Goal: Check status: Check status

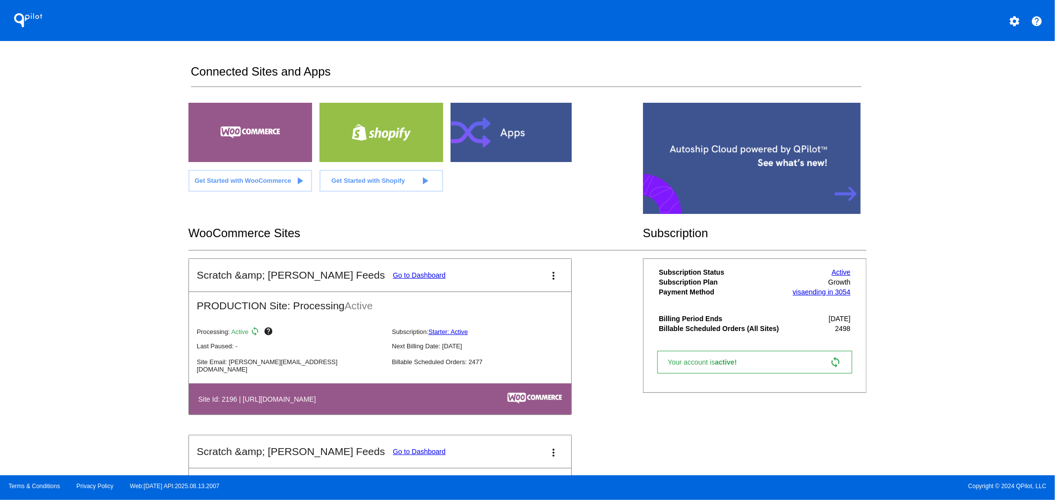
click at [393, 273] on link "Go to Dashboard" at bounding box center [419, 275] width 53 height 8
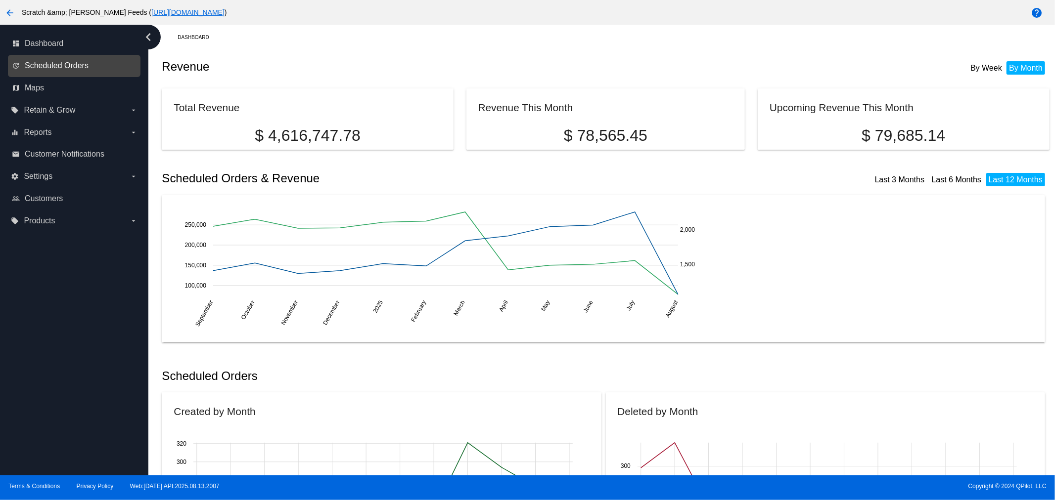
click at [76, 63] on span "Scheduled Orders" at bounding box center [57, 65] width 64 height 9
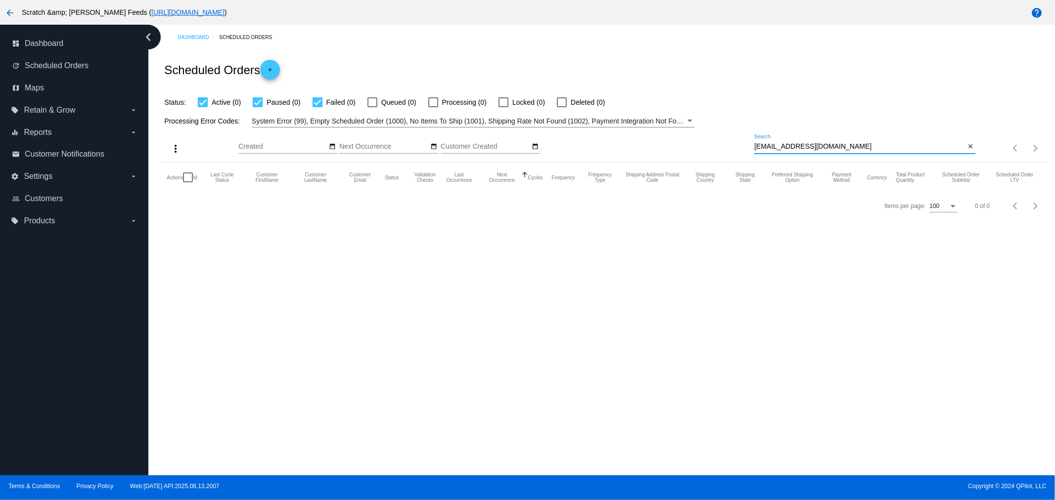
drag, startPoint x: 845, startPoint y: 146, endPoint x: 707, endPoint y: 150, distance: 137.5
click at [707, 150] on div "more_vert Aug Jan Feb Mar Apr 1" at bounding box center [605, 145] width 887 height 35
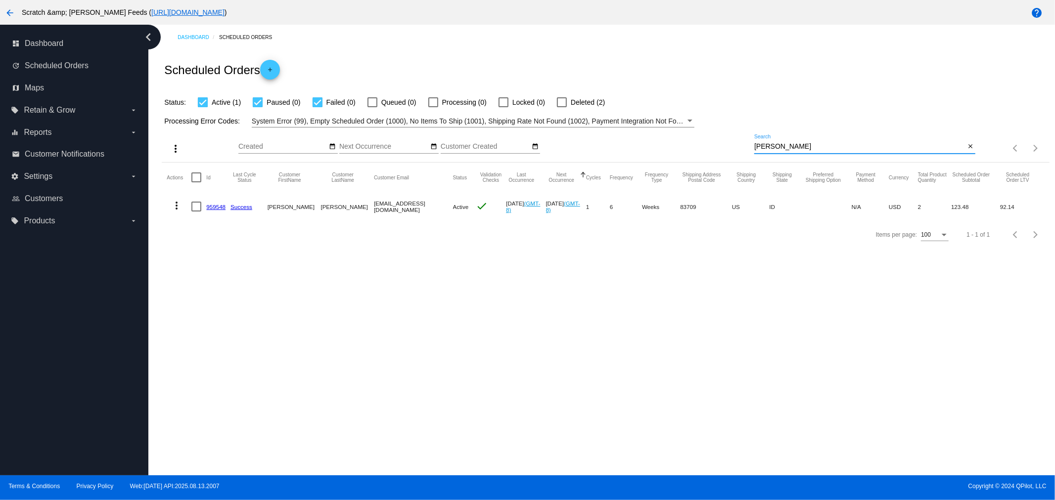
type input "torres"
click at [215, 207] on link "959548" at bounding box center [215, 207] width 19 height 6
click at [177, 209] on mat-icon "more_vert" at bounding box center [177, 206] width 12 height 12
click at [194, 230] on button "info View Event Logs" at bounding box center [216, 230] width 98 height 24
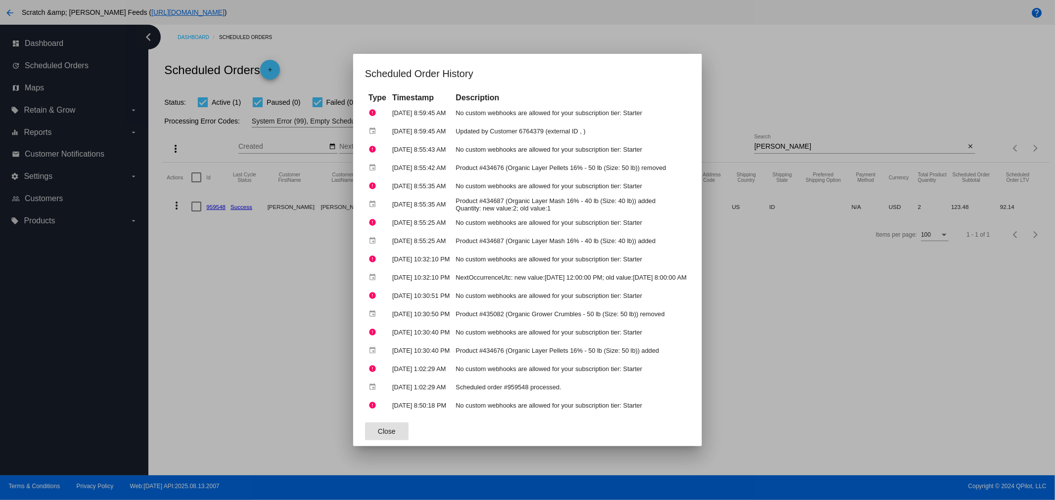
click at [365, 432] on button "Close" at bounding box center [387, 432] width 44 height 18
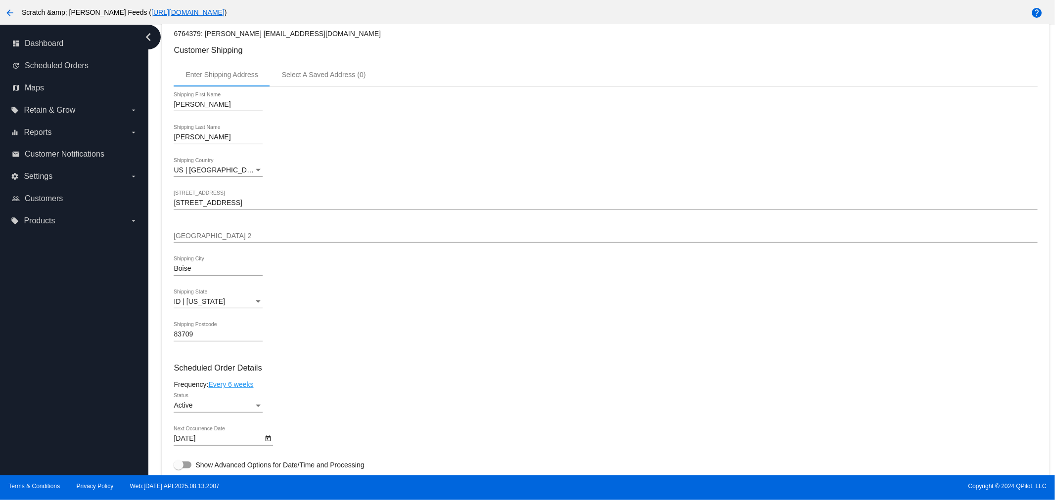
scroll to position [439, 0]
